Goal: Task Accomplishment & Management: Manage account settings

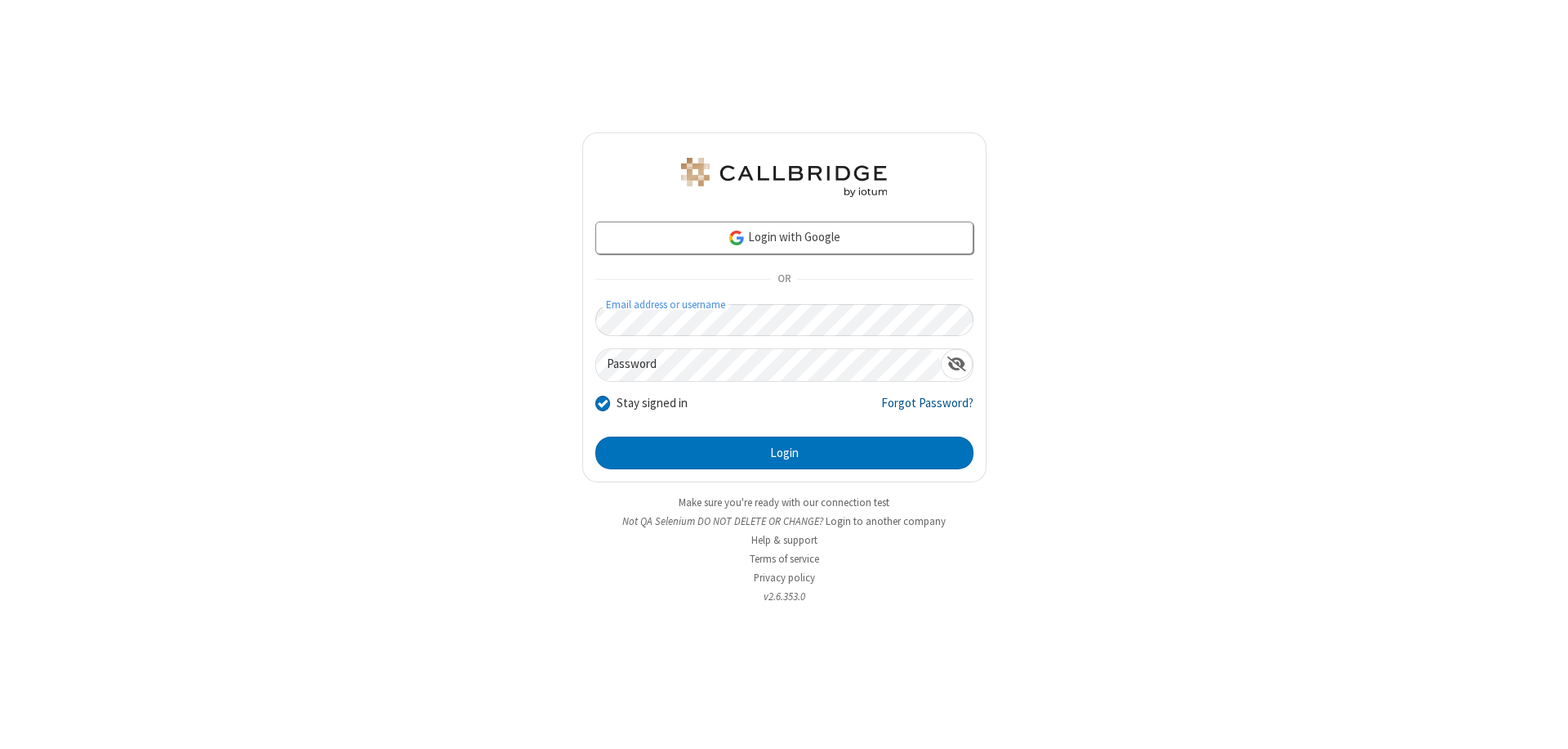
click at [927, 409] on link "Forgot Password?" at bounding box center [927, 410] width 92 height 31
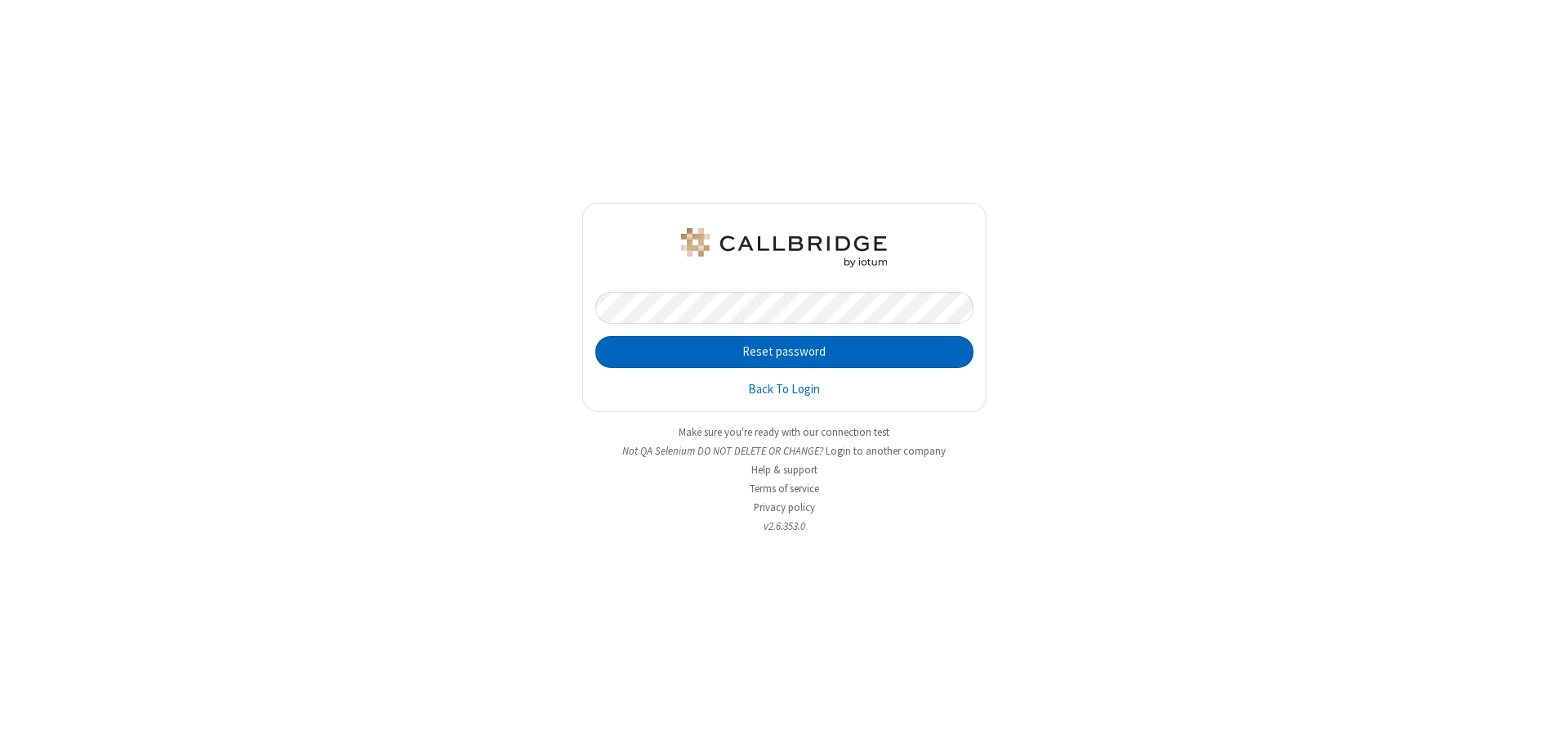
click at [784, 351] on button "Reset password" at bounding box center [784, 352] width 378 height 33
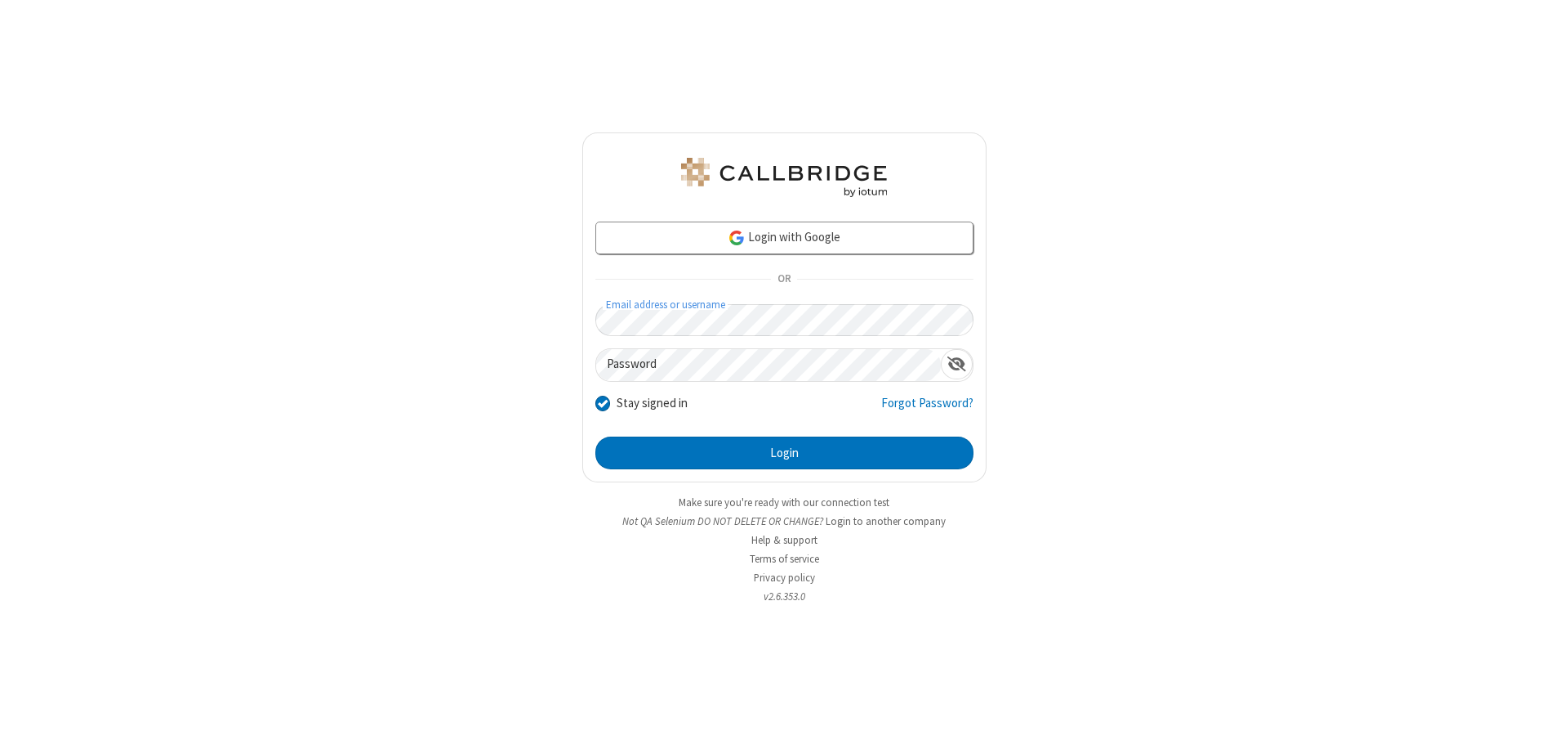
click at [602, 402] on input "Stay signed in" at bounding box center [603, 403] width 16 height 18
checkbox input "false"
click at [784, 452] on button "Login" at bounding box center [784, 453] width 378 height 33
